Goal: Navigation & Orientation: Find specific page/section

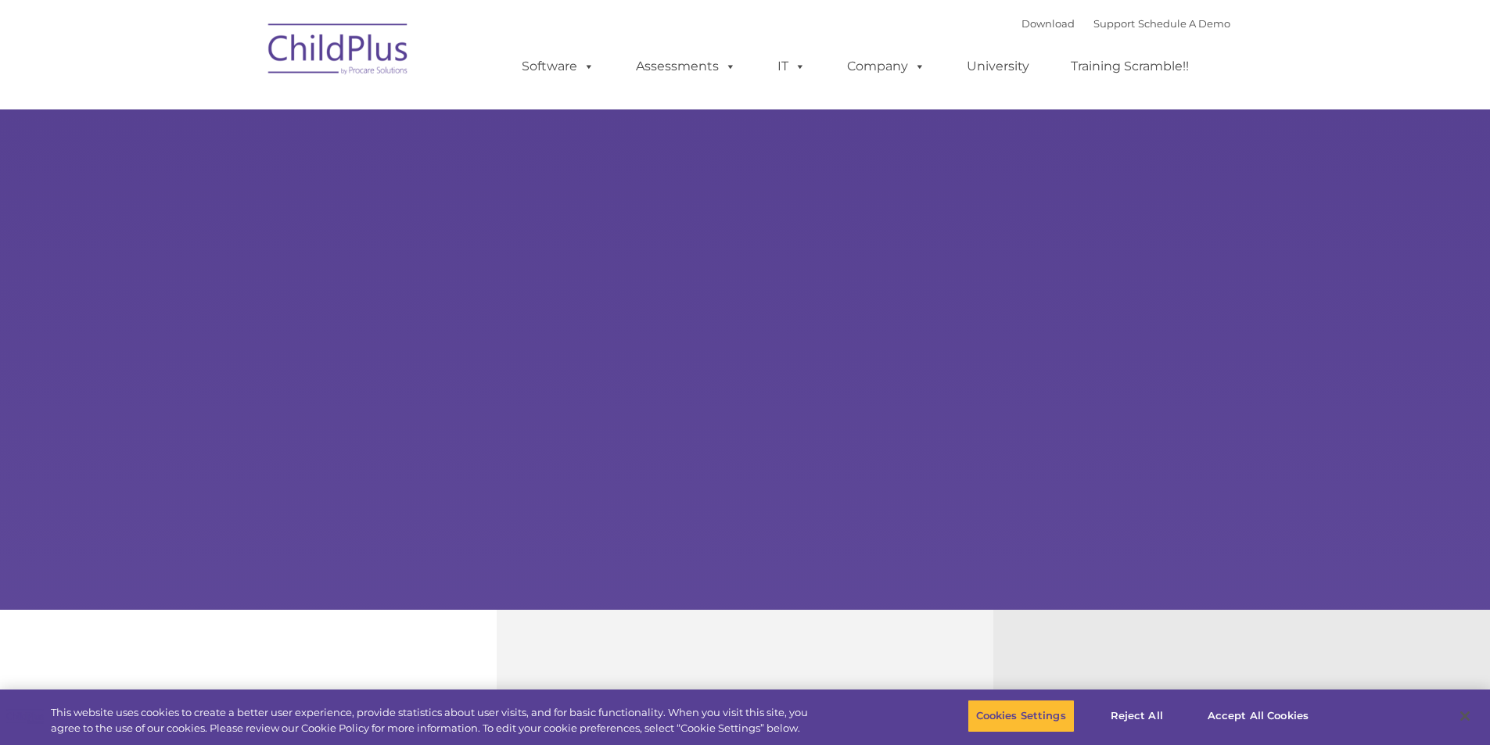
select select "MEDIUM"
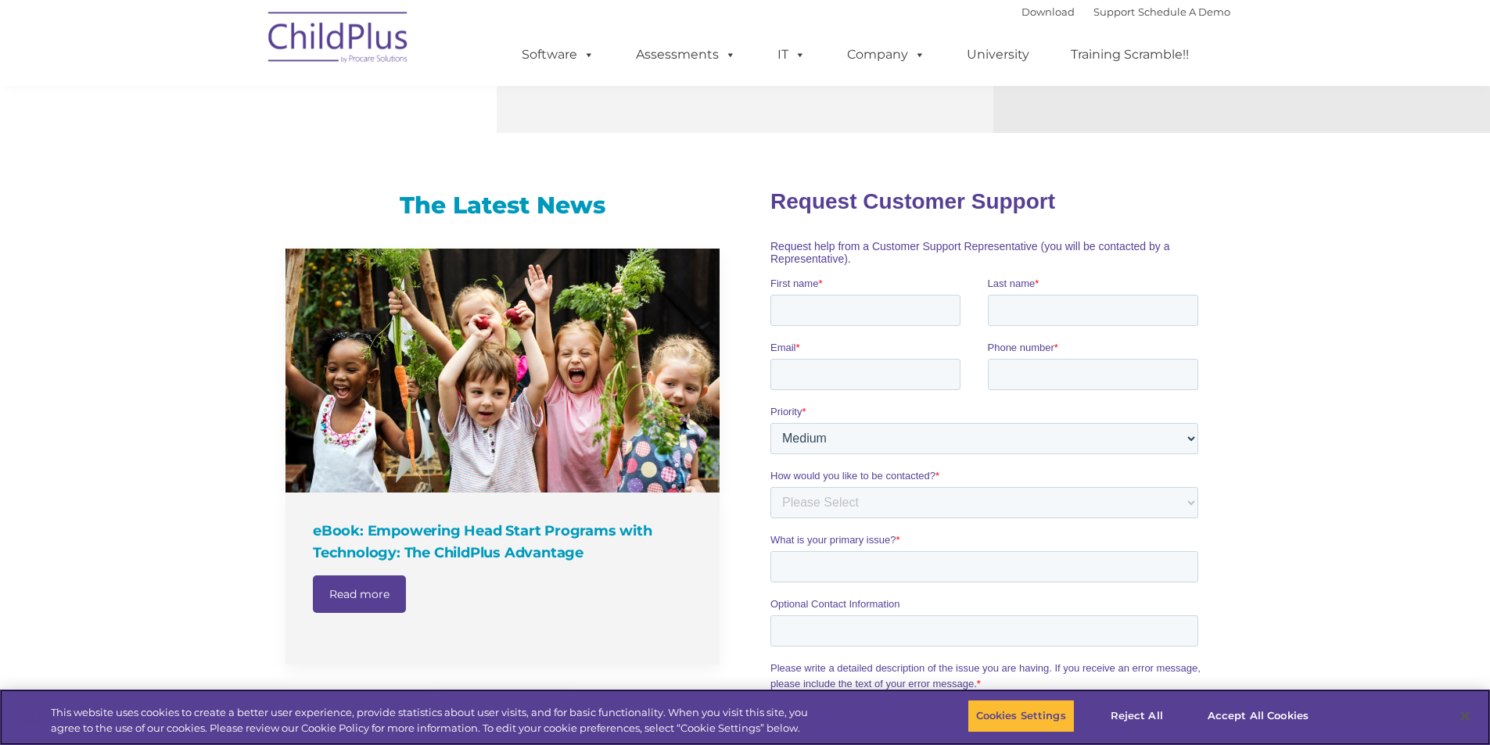
scroll to position [849, 0]
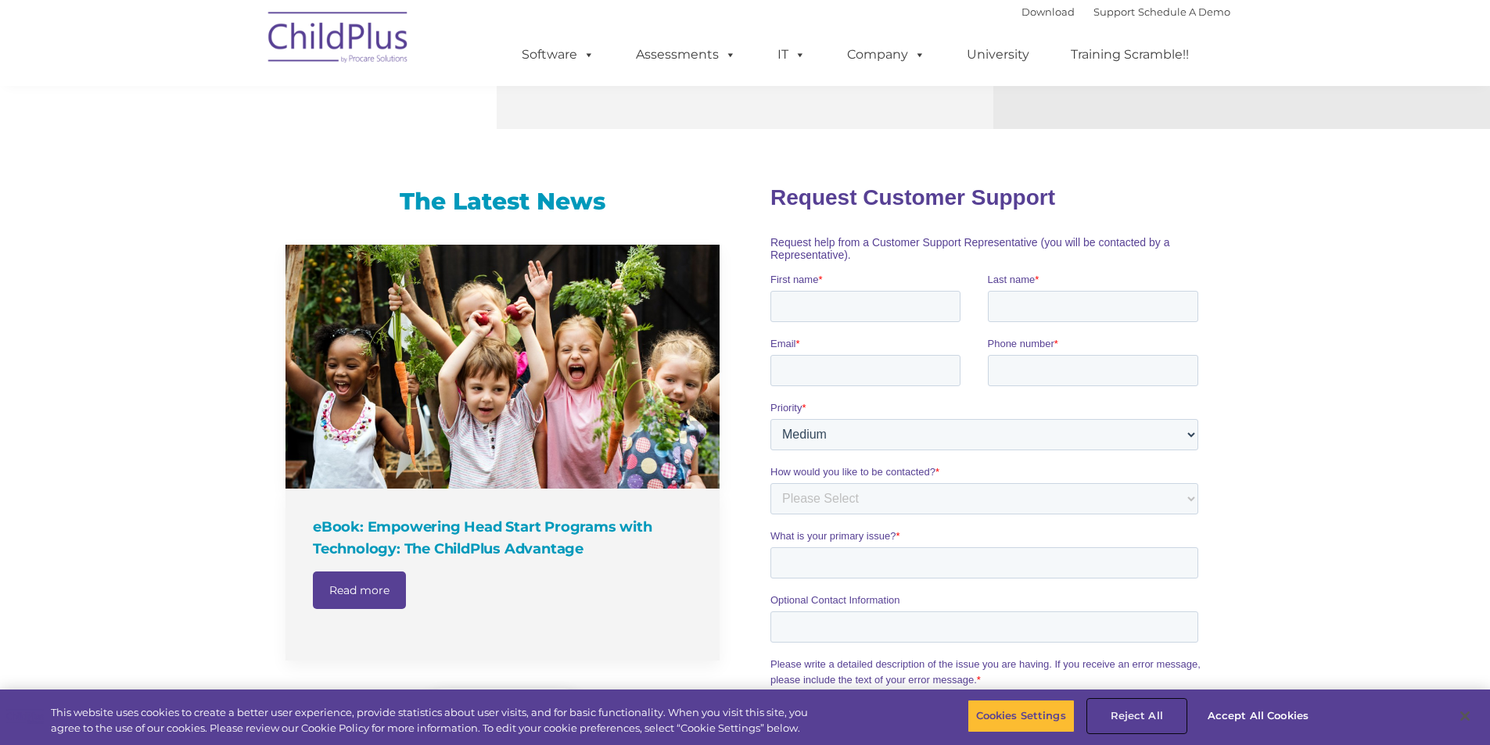
click at [1134, 725] on button "Reject All" at bounding box center [1137, 716] width 98 height 33
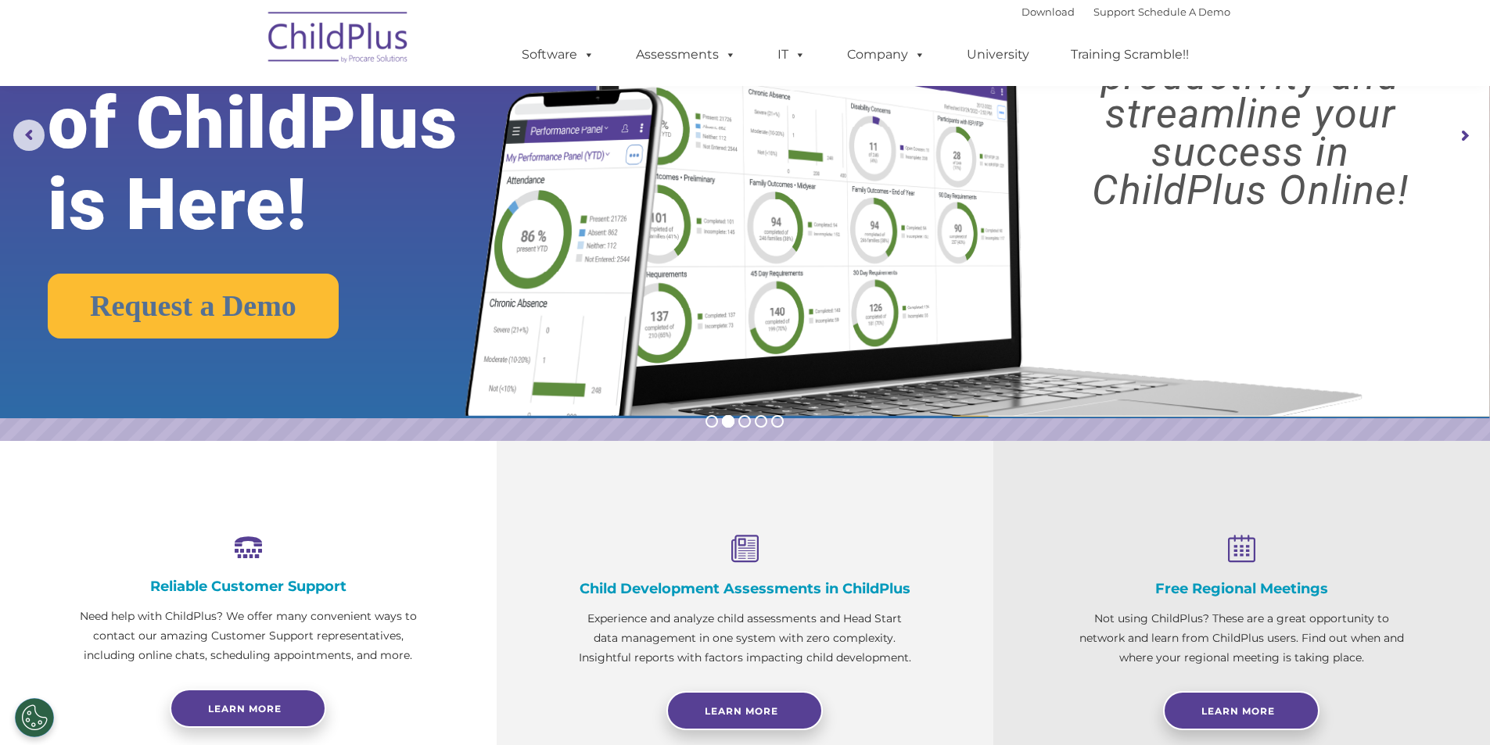
scroll to position [0, 0]
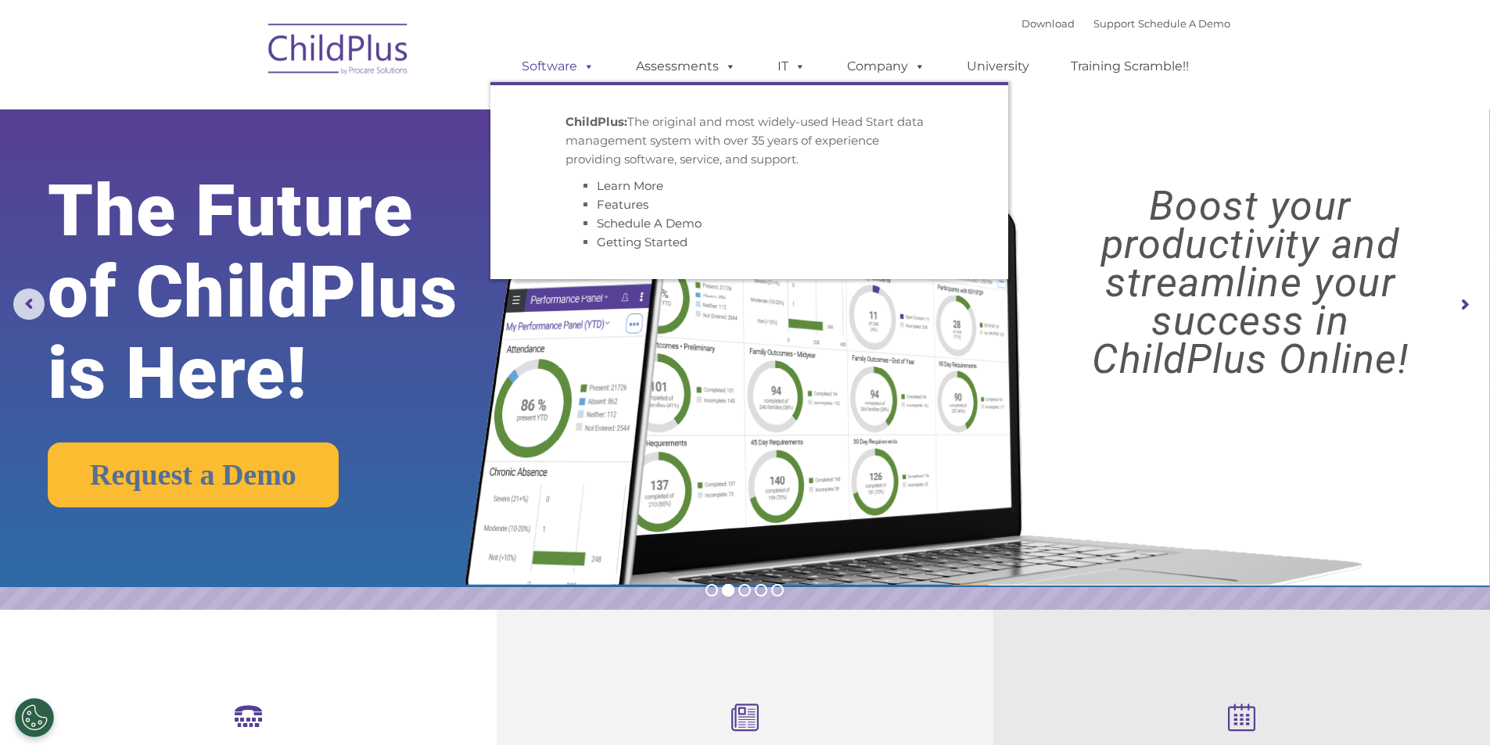
click at [552, 78] on link "Software" at bounding box center [558, 66] width 104 height 31
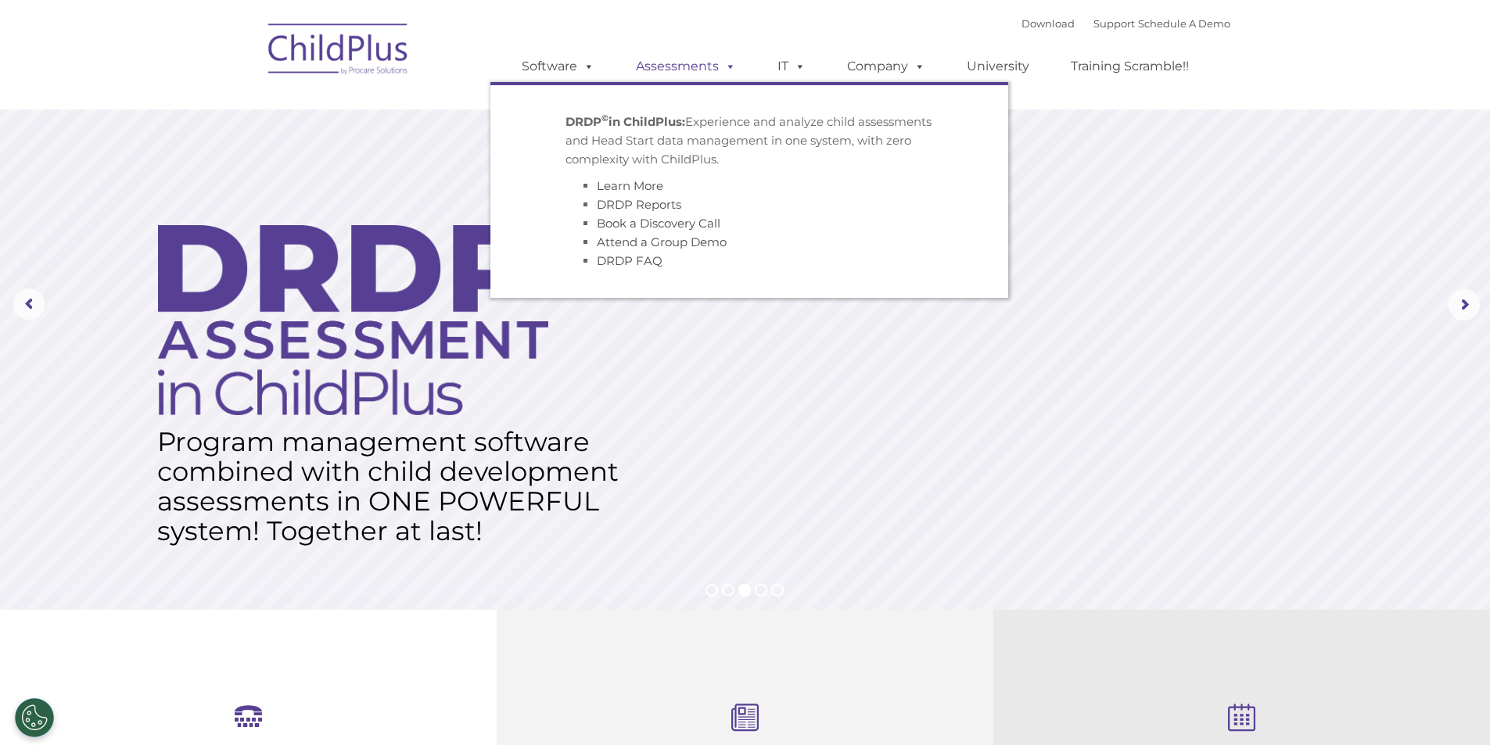
click at [708, 66] on link "Assessments" at bounding box center [685, 66] width 131 height 31
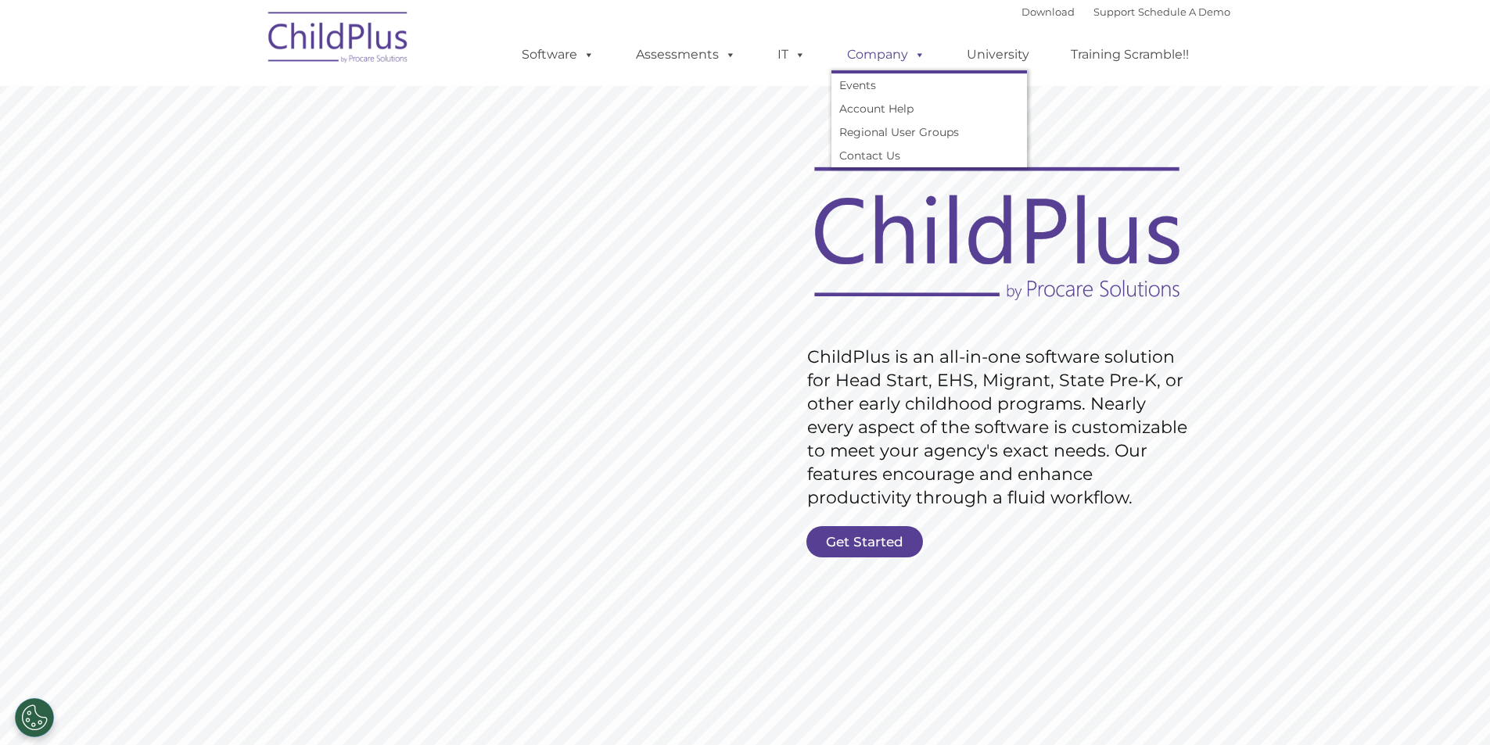
click at [915, 62] on span at bounding box center [916, 54] width 17 height 15
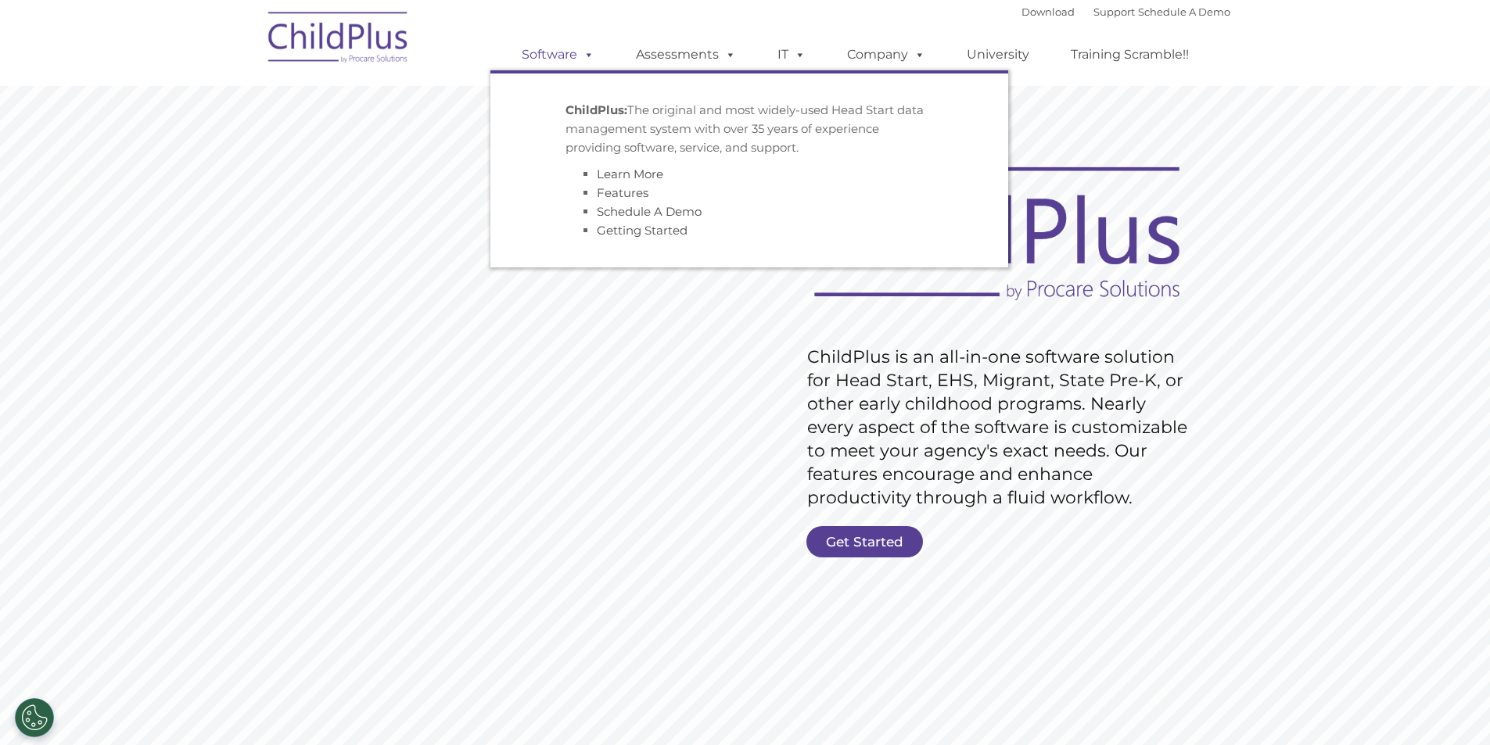
click at [583, 58] on span at bounding box center [585, 54] width 17 height 15
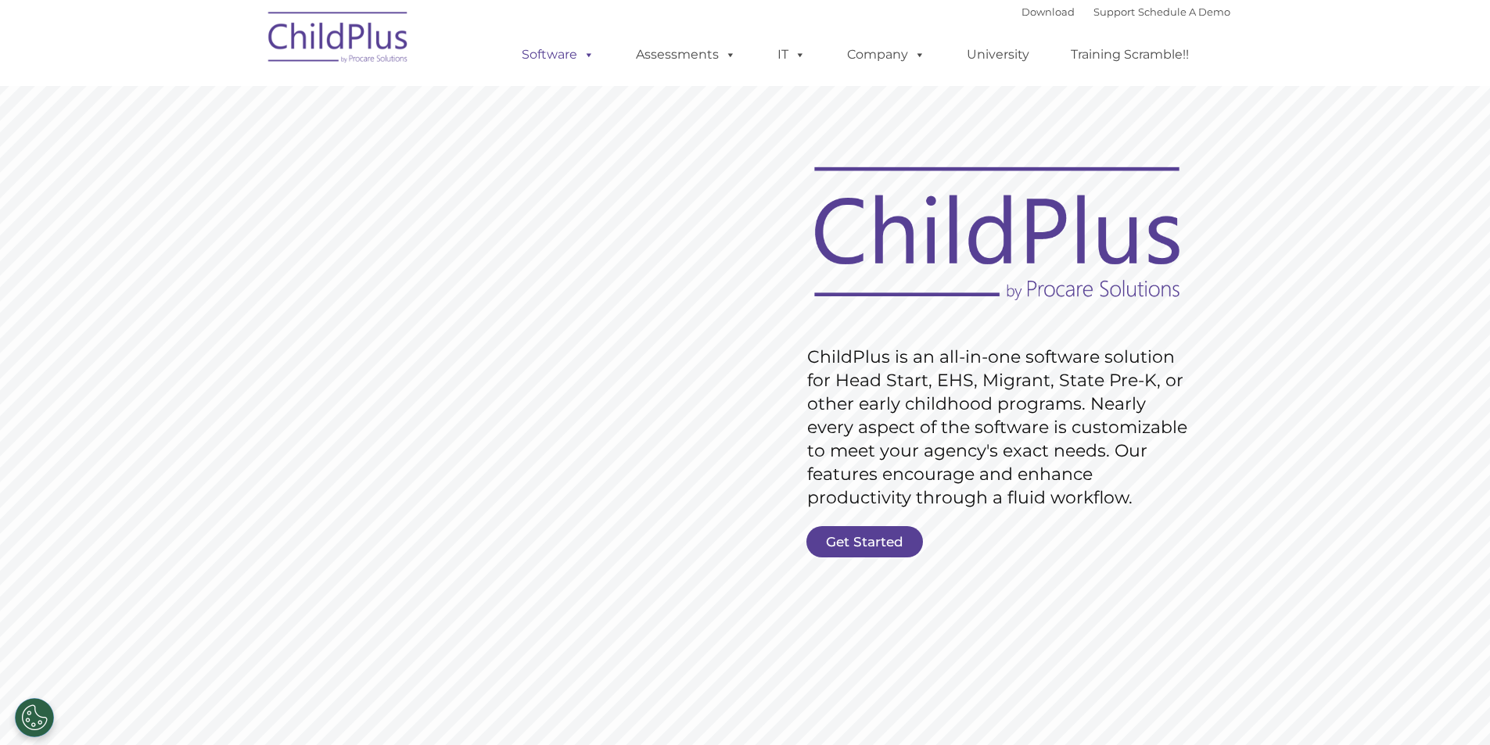
click at [591, 56] on span at bounding box center [585, 54] width 17 height 15
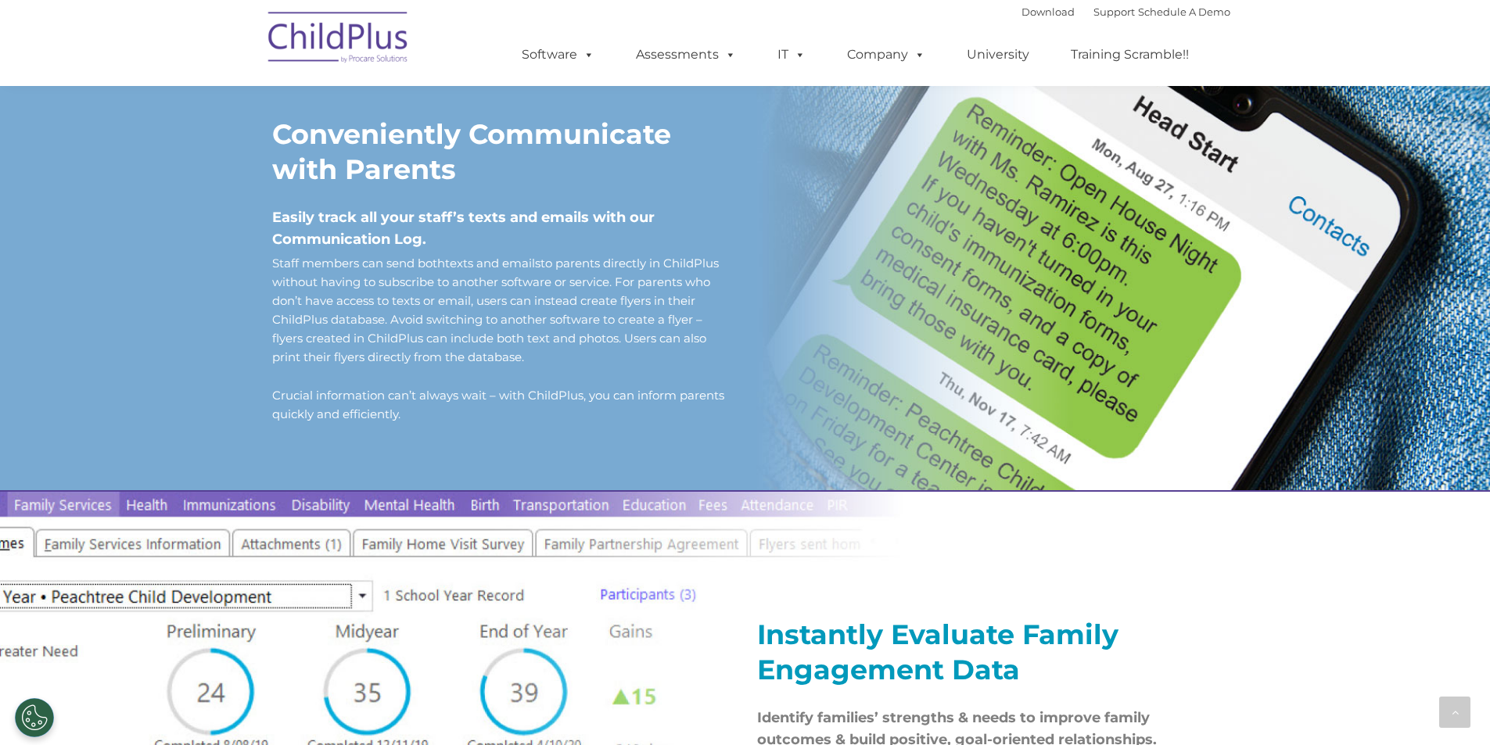
scroll to position [1325, 0]
